Goal: Information Seeking & Learning: Learn about a topic

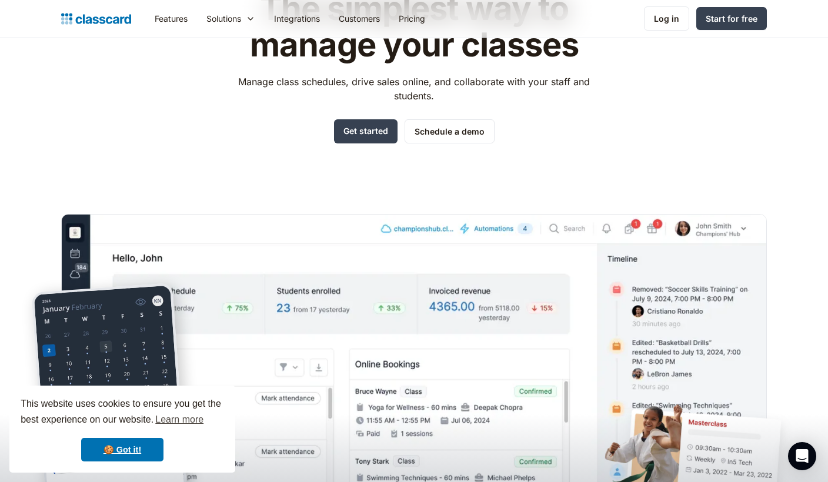
scroll to position [129, 0]
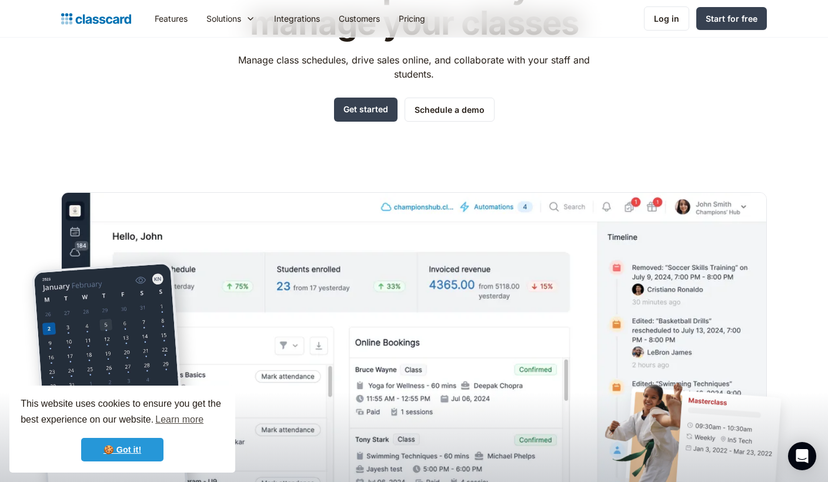
click at [126, 444] on link "🍪 Got it!" at bounding box center [122, 450] width 82 height 24
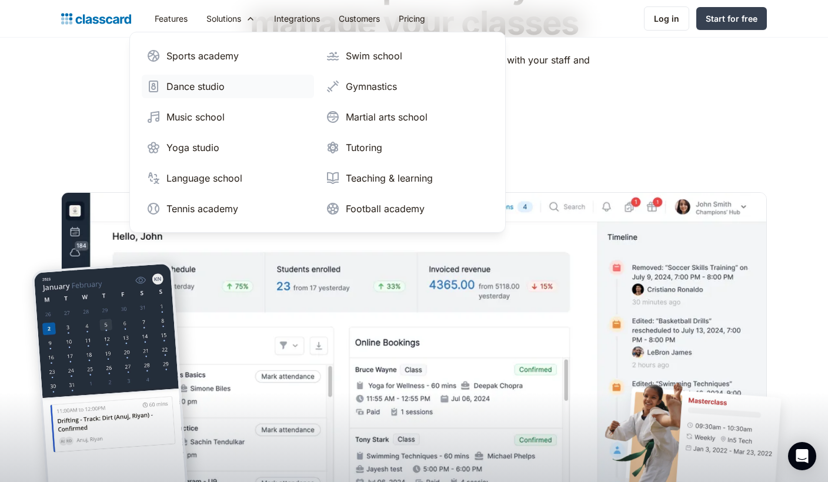
click at [206, 80] on div "Dance studio" at bounding box center [195, 86] width 58 height 14
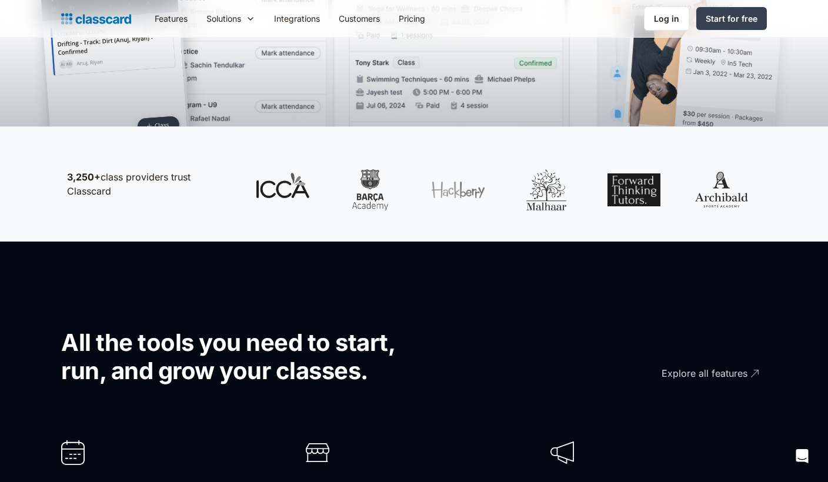
scroll to position [528, 0]
